Goal: Browse casually: Explore the website without a specific task or goal

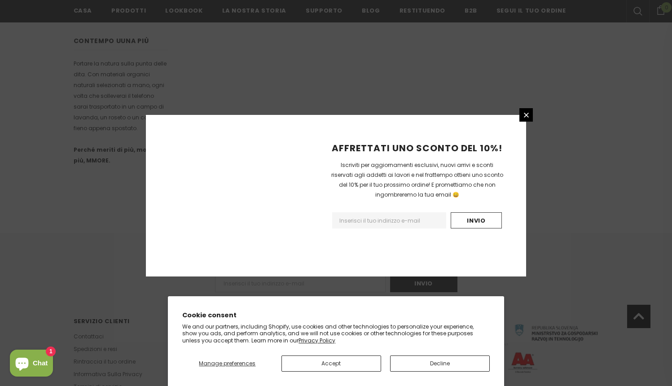
scroll to position [534, 0]
